Goal: Share content: Share content

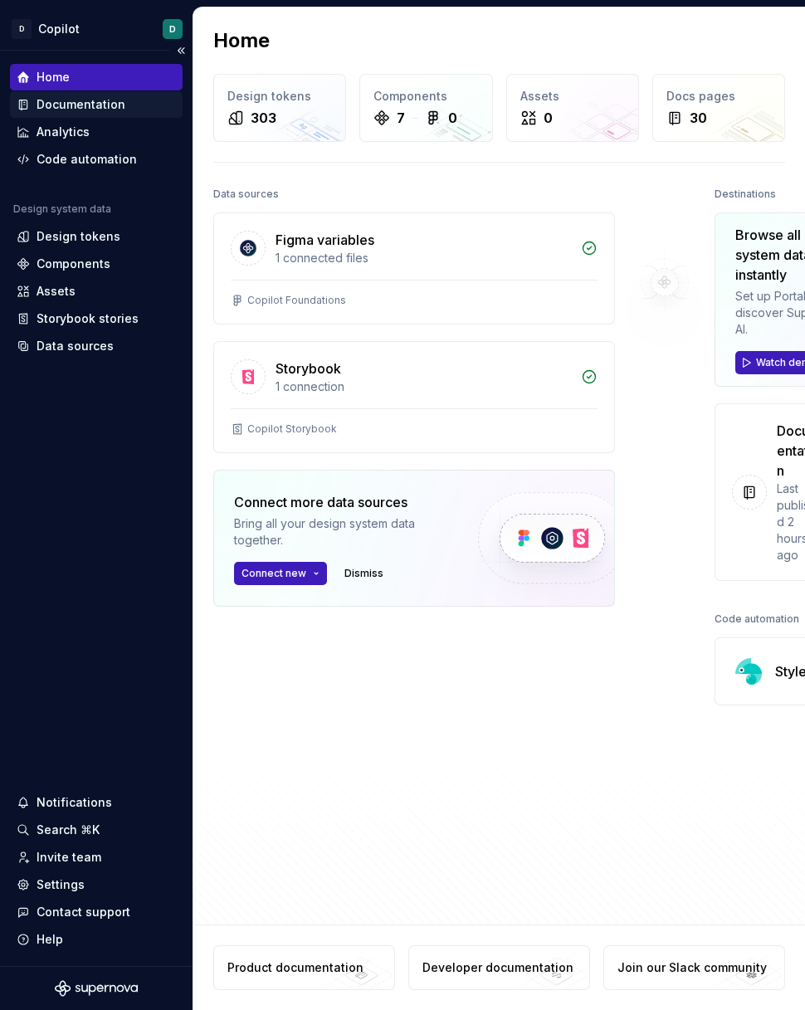
click at [87, 103] on div "Documentation" at bounding box center [81, 104] width 89 height 17
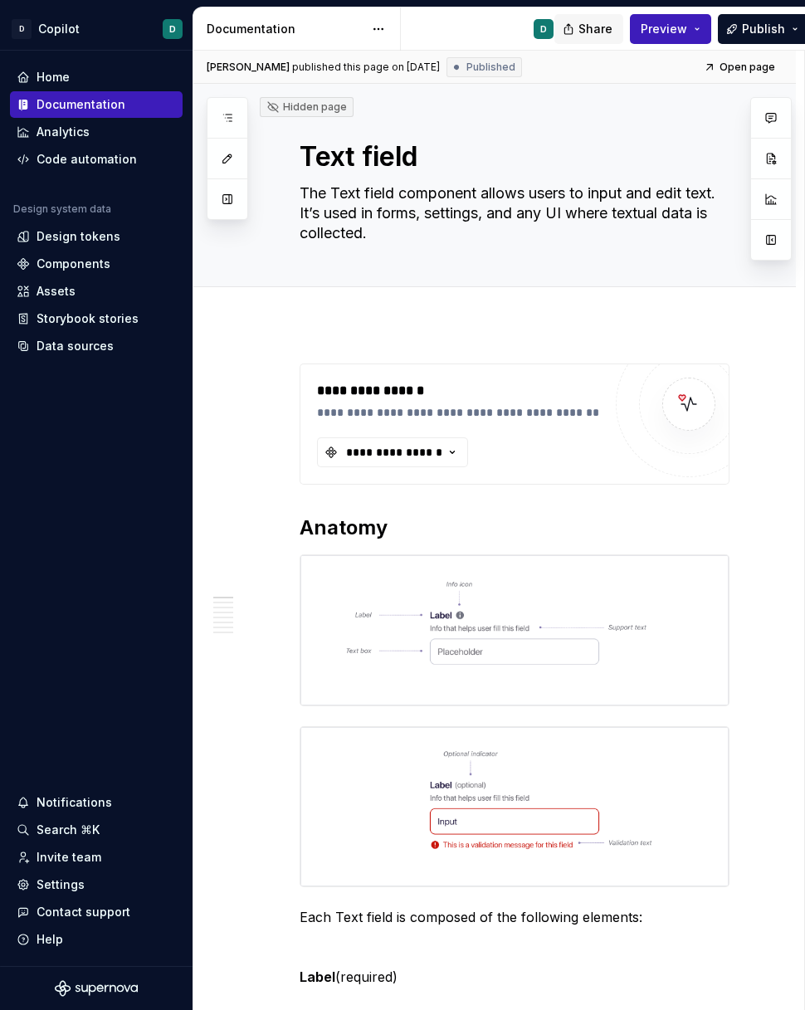
click at [610, 29] on span "Share" at bounding box center [595, 29] width 34 height 17
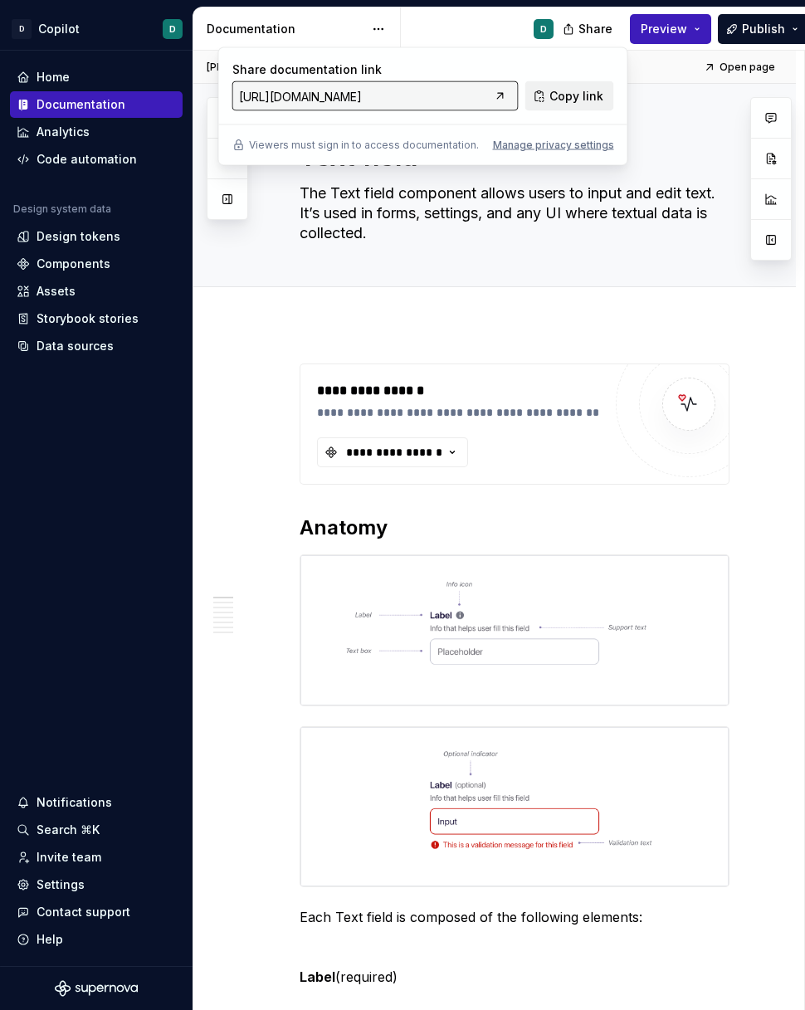
click at [580, 95] on span "Copy link" at bounding box center [576, 96] width 54 height 17
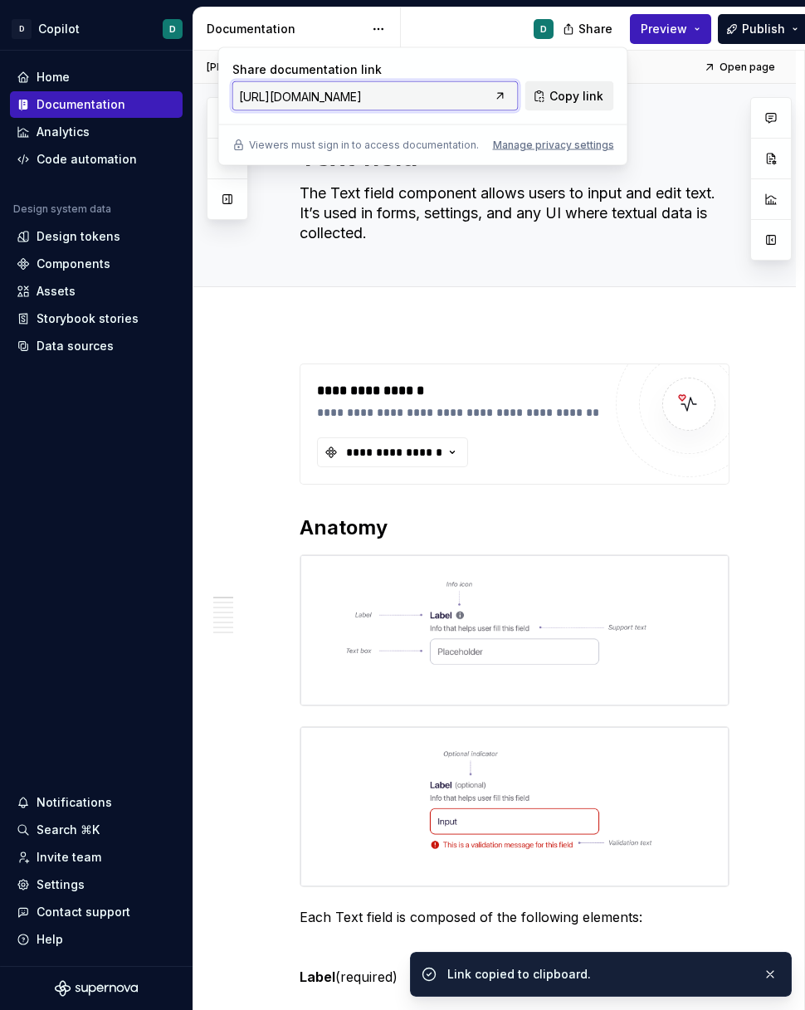
scroll to position [0, 59]
drag, startPoint x: 416, startPoint y: 97, endPoint x: 564, endPoint y: 101, distance: 148.6
click at [564, 101] on div "Share documentation link [URL][DOMAIN_NAME] Copy link" at bounding box center [423, 86] width 382 height 50
click at [577, 99] on span "Copy link" at bounding box center [576, 96] width 54 height 17
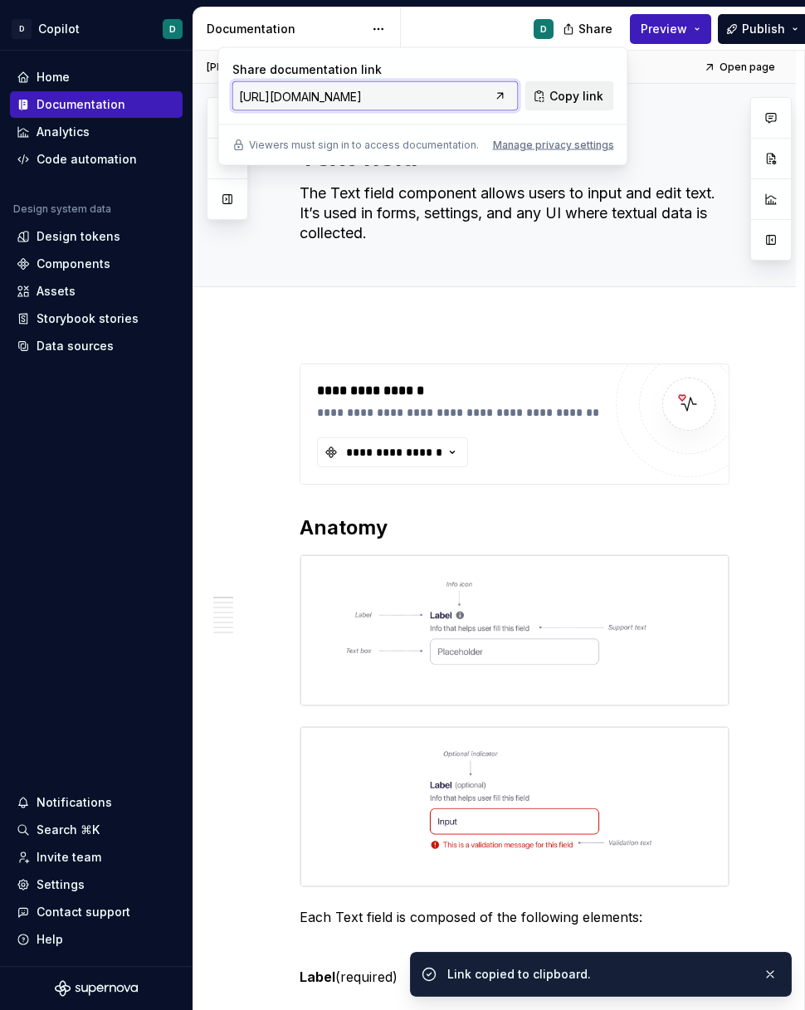
drag, startPoint x: 429, startPoint y: 100, endPoint x: 534, endPoint y: 99, distance: 105.4
click at [534, 99] on div "Share documentation link [URL][DOMAIN_NAME] Copy link" at bounding box center [423, 86] width 382 height 50
drag, startPoint x: 457, startPoint y: 99, endPoint x: 525, endPoint y: 98, distance: 68.0
click at [525, 98] on div "Share documentation link [URL][DOMAIN_NAME] Copy link" at bounding box center [423, 86] width 382 height 50
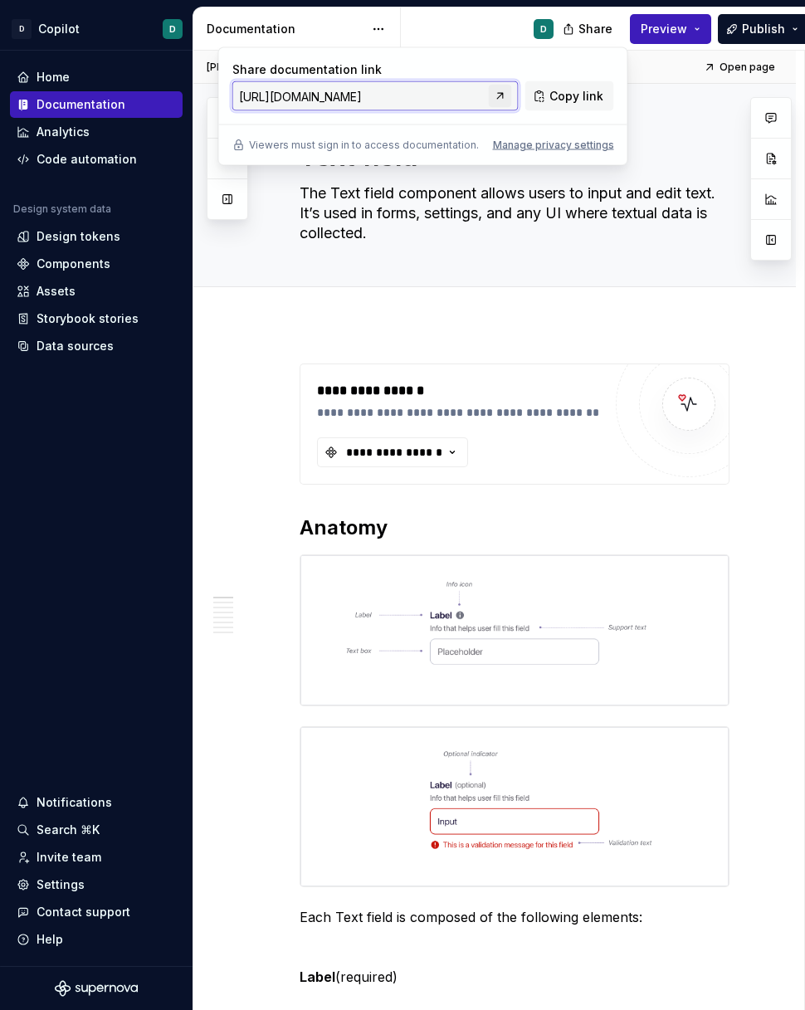
click at [508, 95] on link at bounding box center [500, 96] width 23 height 23
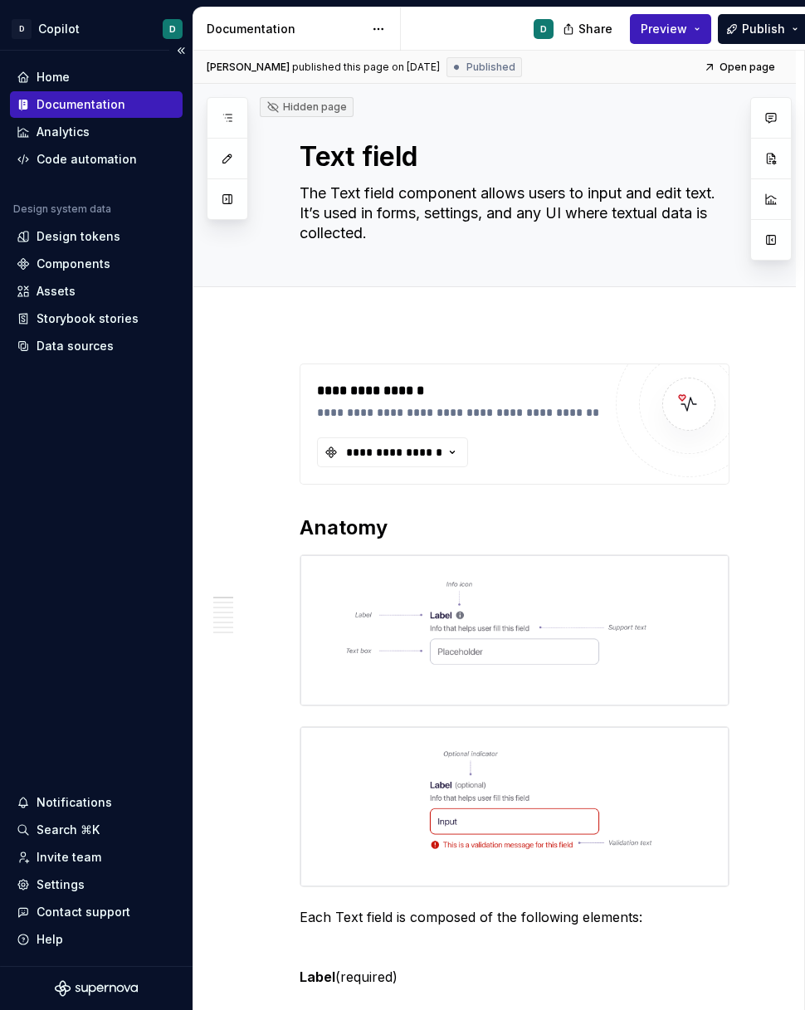
click at [98, 102] on div "Documentation" at bounding box center [81, 104] width 89 height 17
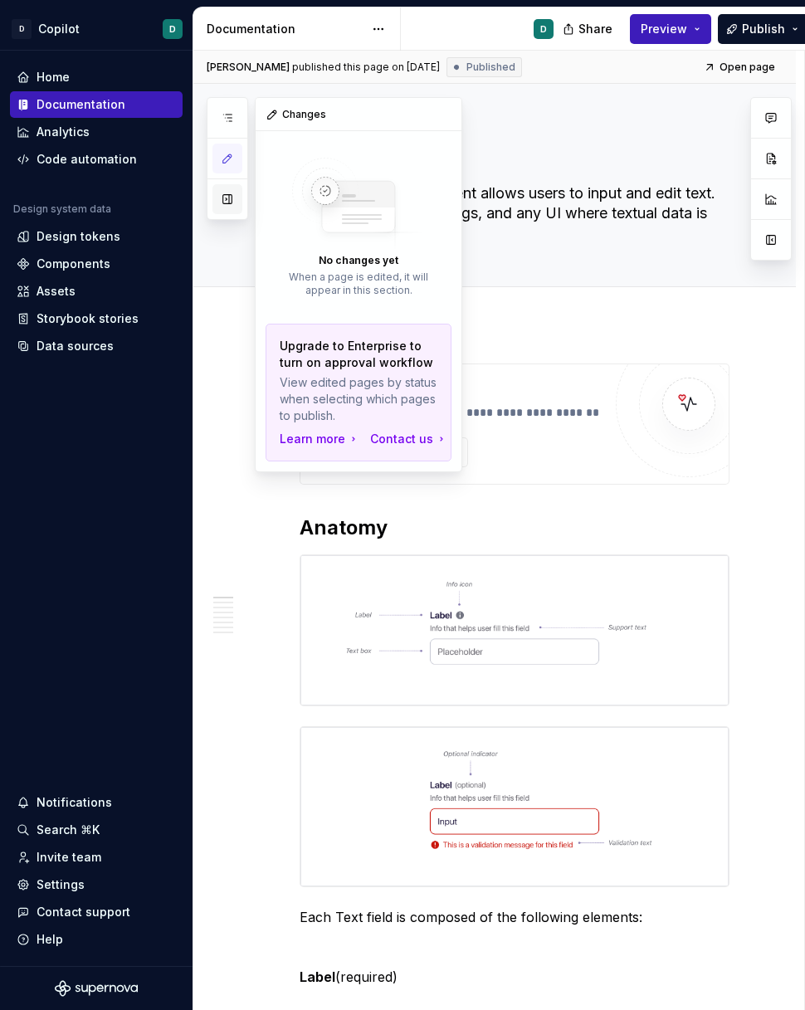
click at [234, 195] on button "button" at bounding box center [227, 199] width 30 height 30
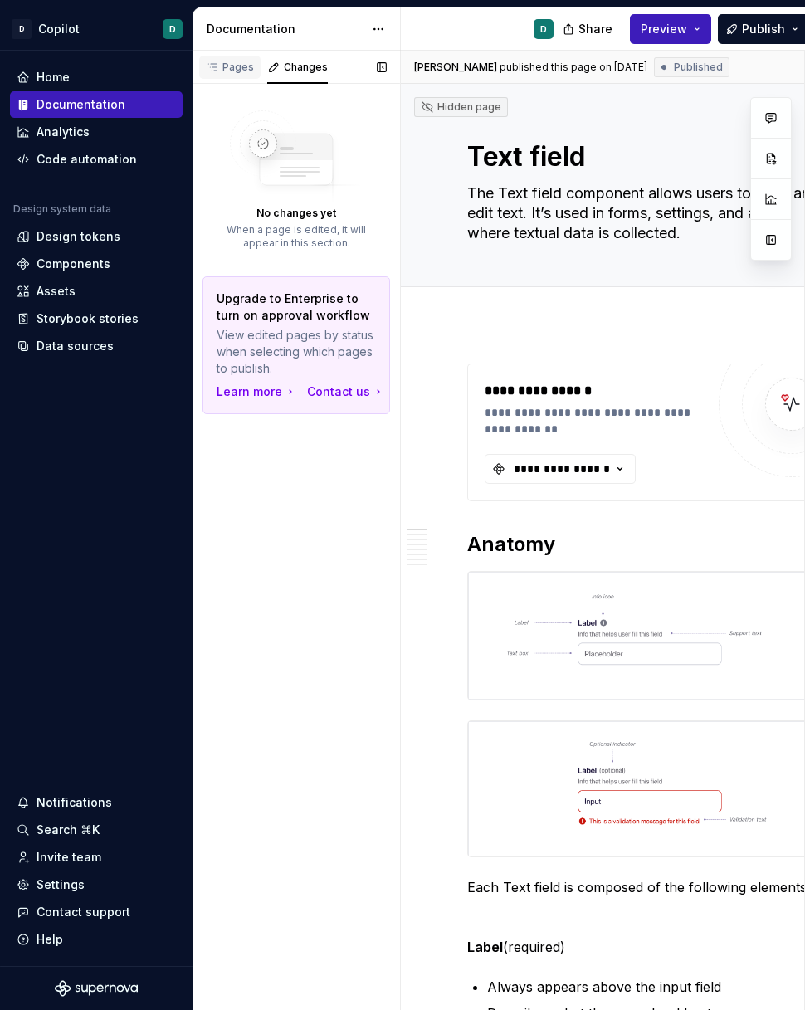
click at [243, 71] on div "Pages" at bounding box center [230, 67] width 48 height 13
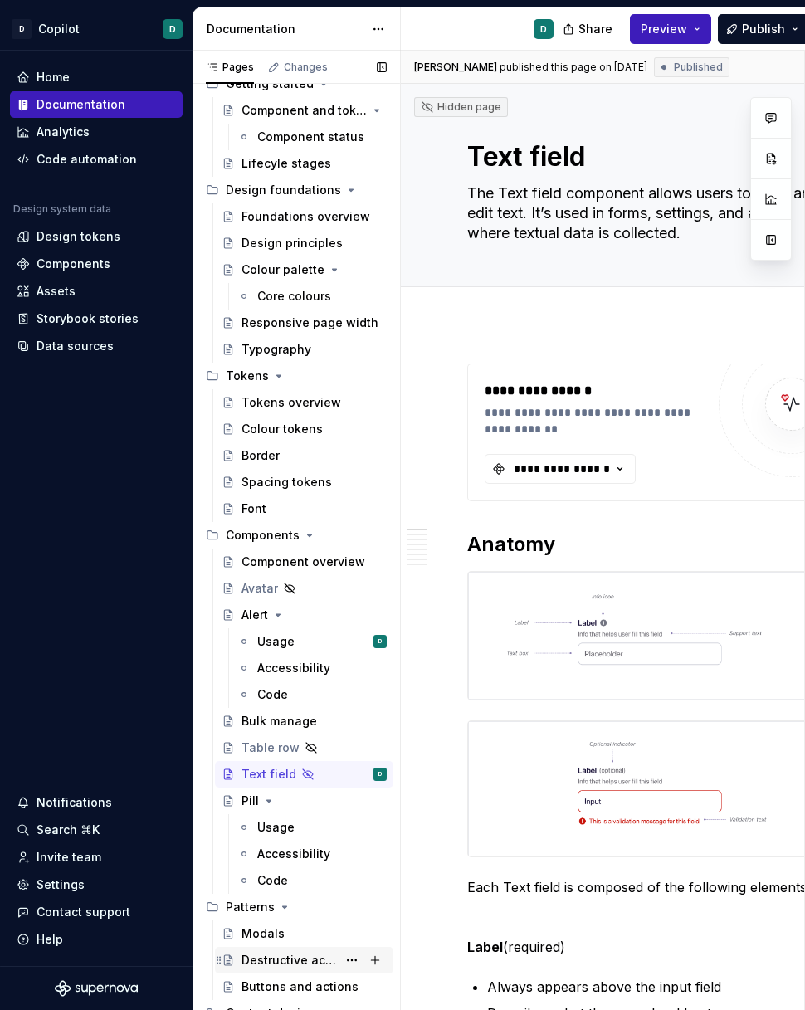
scroll to position [221, 0]
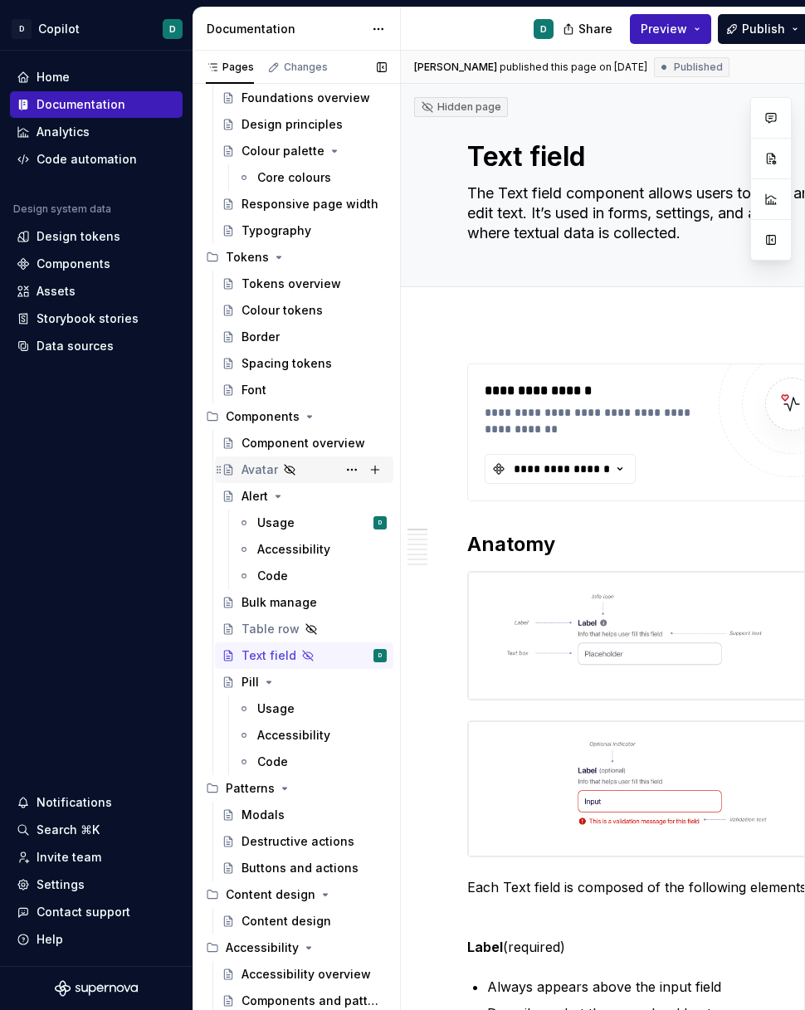
click at [259, 471] on div "Avatar" at bounding box center [259, 469] width 37 height 17
click at [348, 469] on button "Page tree" at bounding box center [351, 469] width 23 height 23
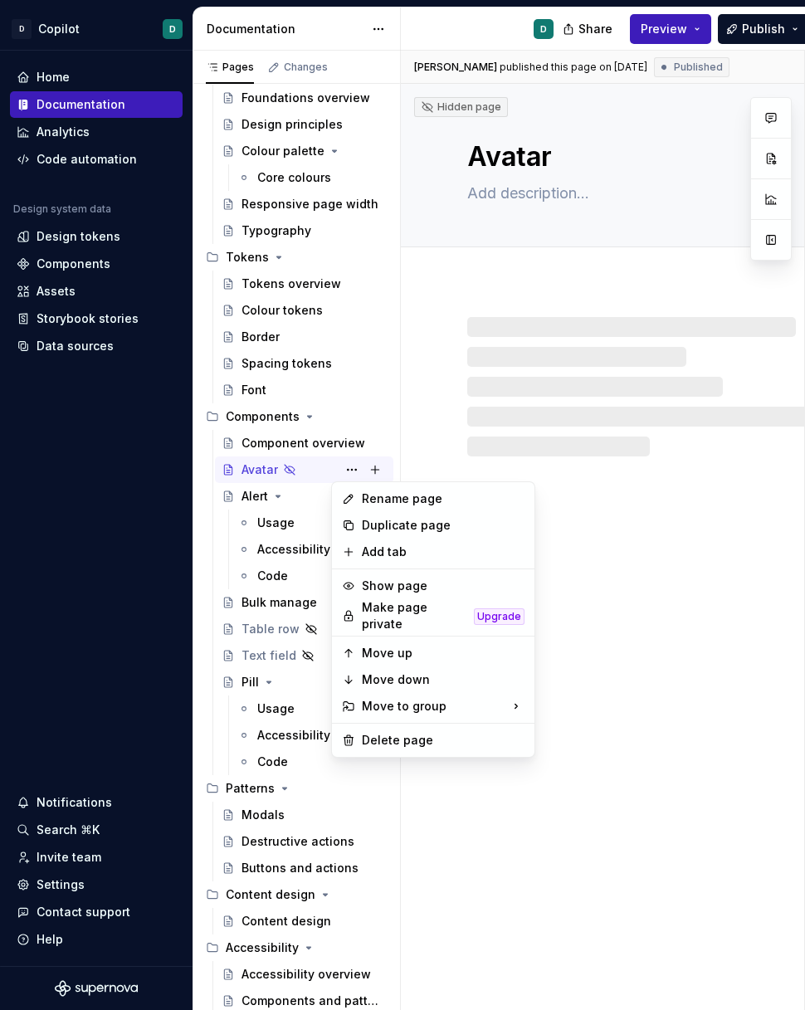
click at [564, 624] on html "D Copilot D Home Documentation Analytics Code automation Design system data Des…" at bounding box center [402, 505] width 805 height 1010
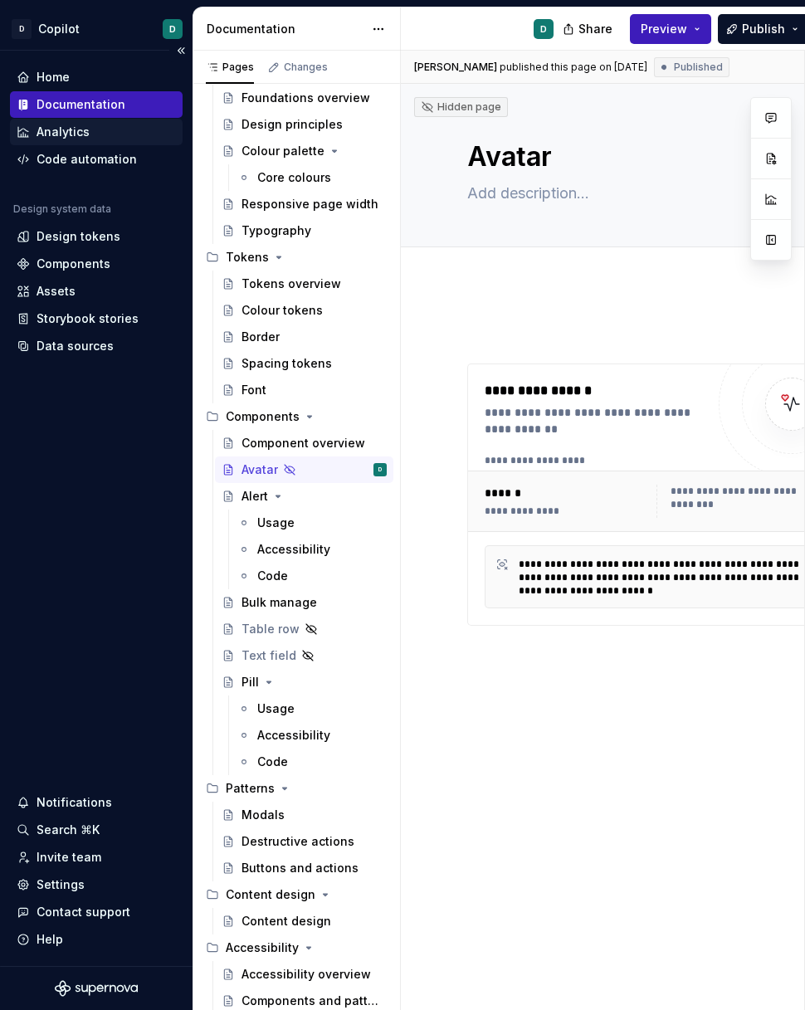
type textarea "*"
